Goal: Task Accomplishment & Management: Complete application form

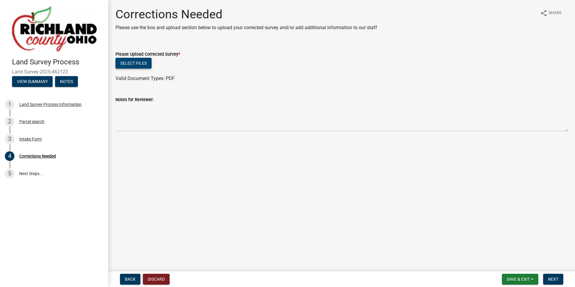
click at [142, 60] on button "Select files" at bounding box center [133, 63] width 36 height 11
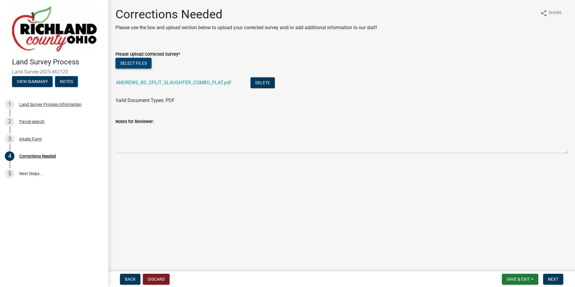
click at [133, 59] on button "Select files" at bounding box center [133, 63] width 36 height 11
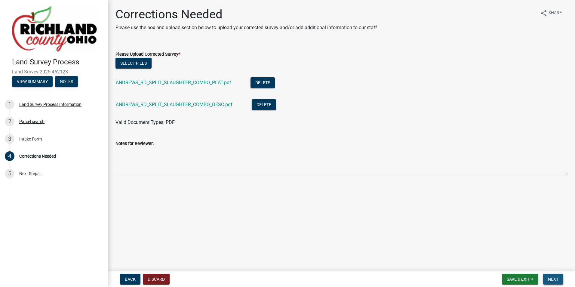
click at [557, 277] on span "Next" at bounding box center [553, 279] width 11 height 5
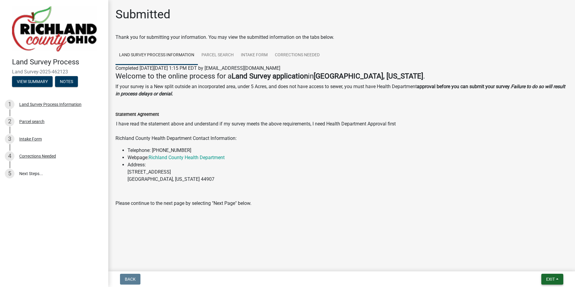
click at [546, 278] on span "Exit" at bounding box center [550, 279] width 9 height 5
click at [527, 265] on button "Save & Exit" at bounding box center [539, 263] width 48 height 14
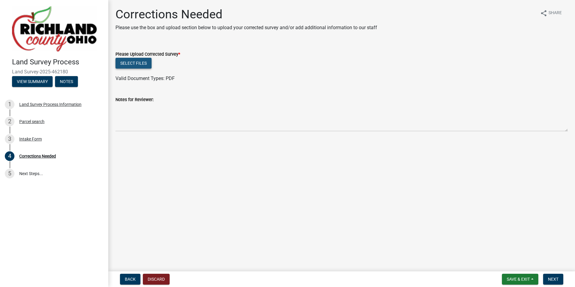
click at [135, 64] on button "Select files" at bounding box center [133, 63] width 36 height 11
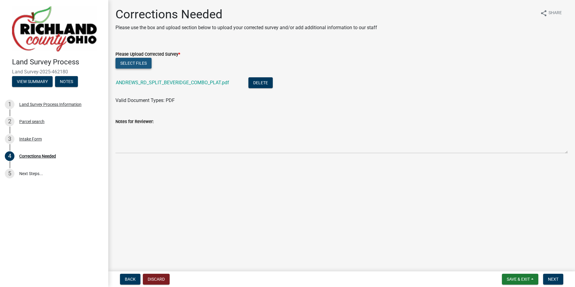
click at [140, 61] on button "Select files" at bounding box center [133, 63] width 36 height 11
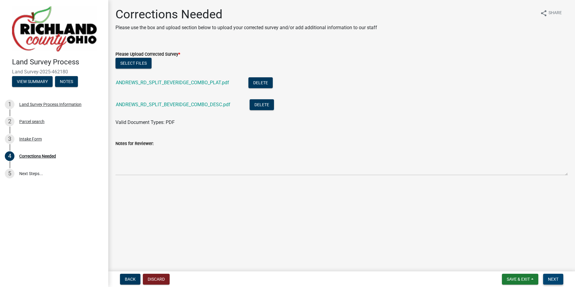
click at [553, 281] on span "Next" at bounding box center [553, 279] width 11 height 5
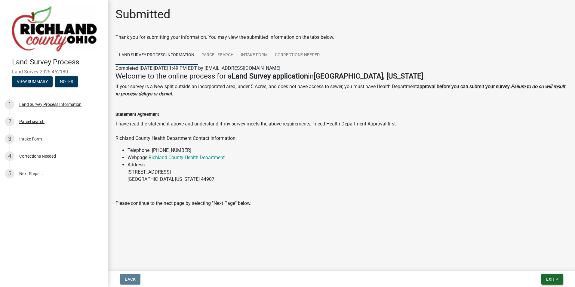
click at [551, 280] on span "Exit" at bounding box center [550, 279] width 9 height 5
click at [538, 270] on button "Save & Exit" at bounding box center [539, 263] width 48 height 14
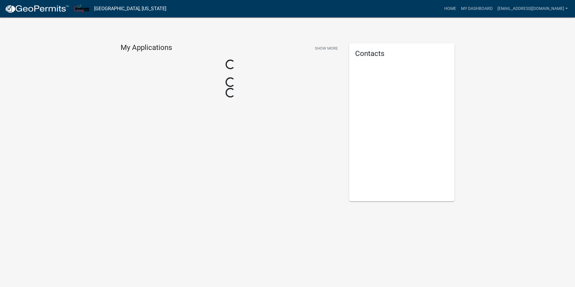
click at [536, 267] on body "Internet Explorer does NOT work with GeoPermits. Get a new browser for more sec…" at bounding box center [287, 143] width 575 height 287
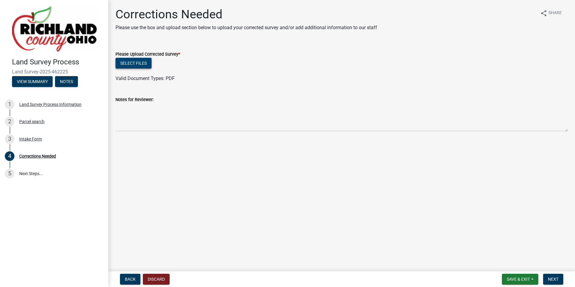
click at [135, 65] on button "Select files" at bounding box center [133, 63] width 36 height 11
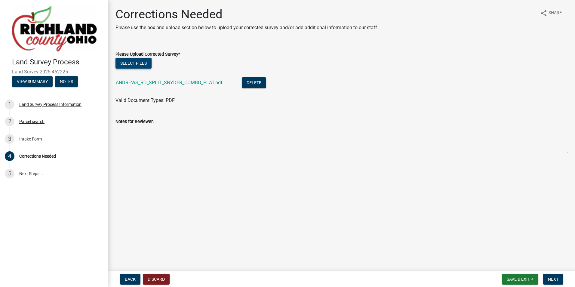
click at [127, 63] on button "Select files" at bounding box center [133, 63] width 36 height 11
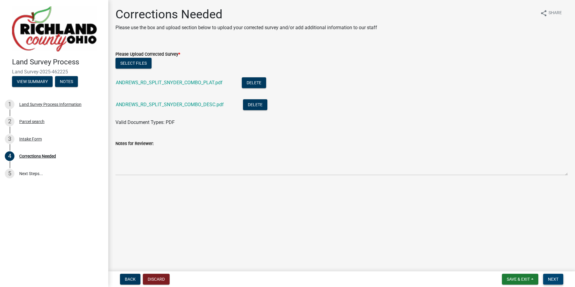
click at [548, 277] on span "Next" at bounding box center [553, 279] width 11 height 5
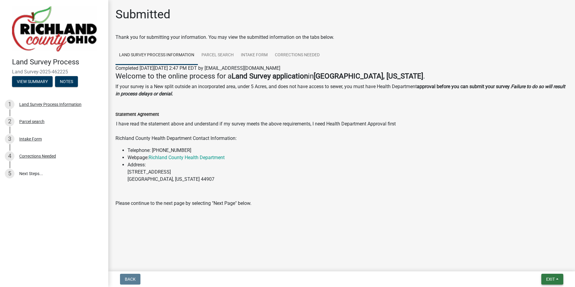
click at [546, 277] on span "Exit" at bounding box center [550, 279] width 9 height 5
click at [534, 265] on button "Save & Exit" at bounding box center [539, 263] width 48 height 14
